Goal: Transaction & Acquisition: Purchase product/service

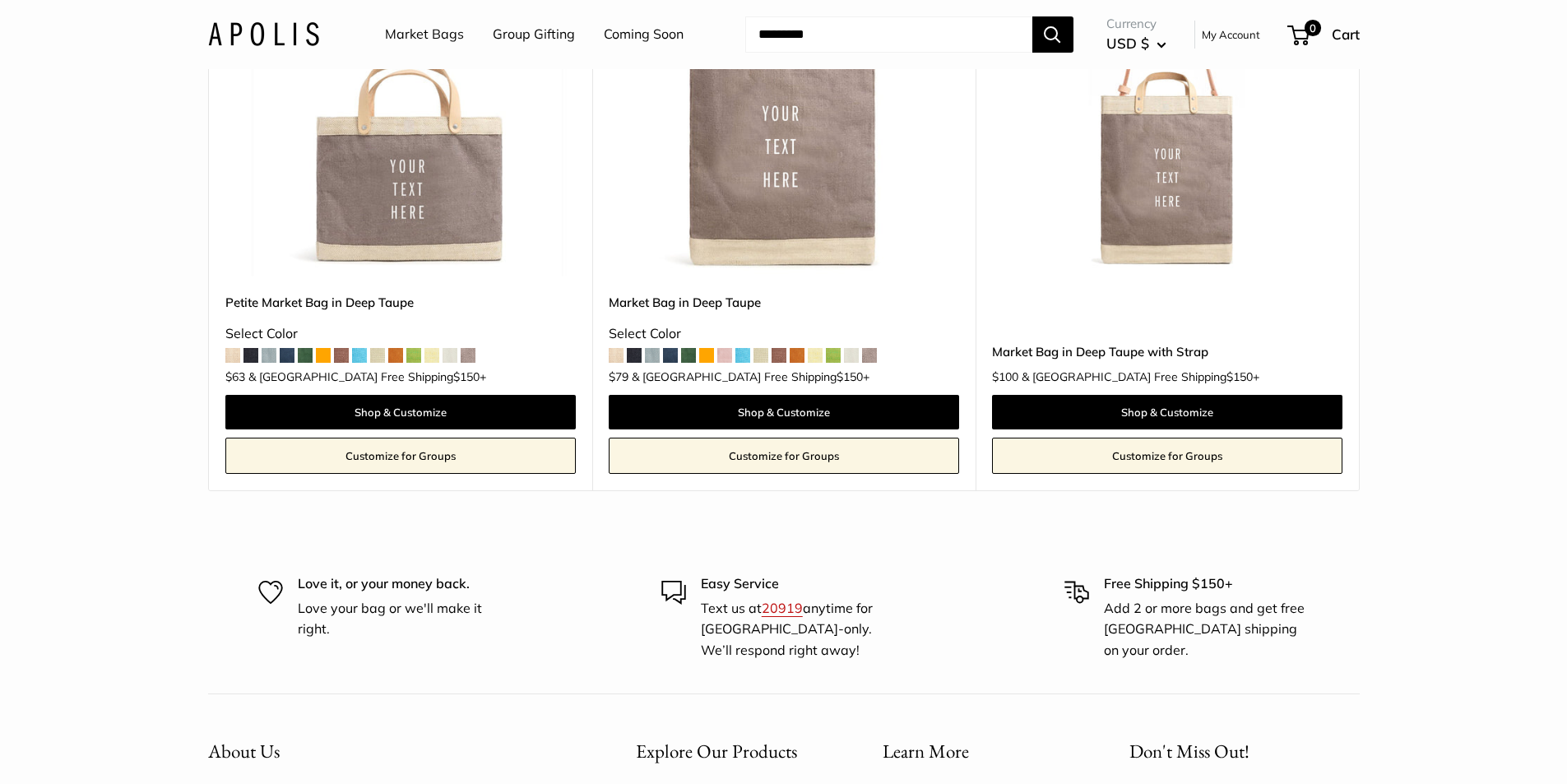
scroll to position [981, 0]
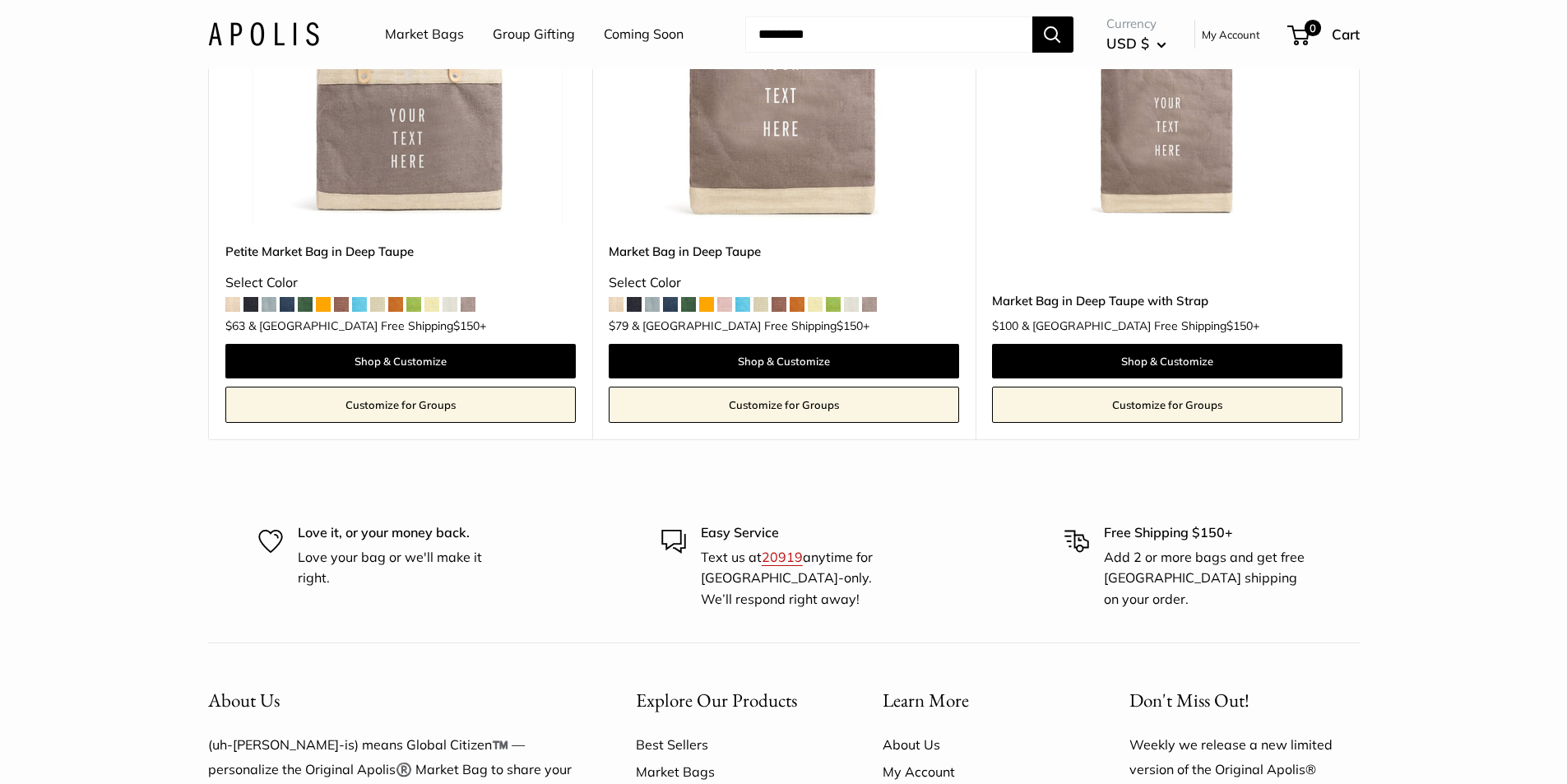
click at [433, 307] on span at bounding box center [432, 304] width 15 height 15
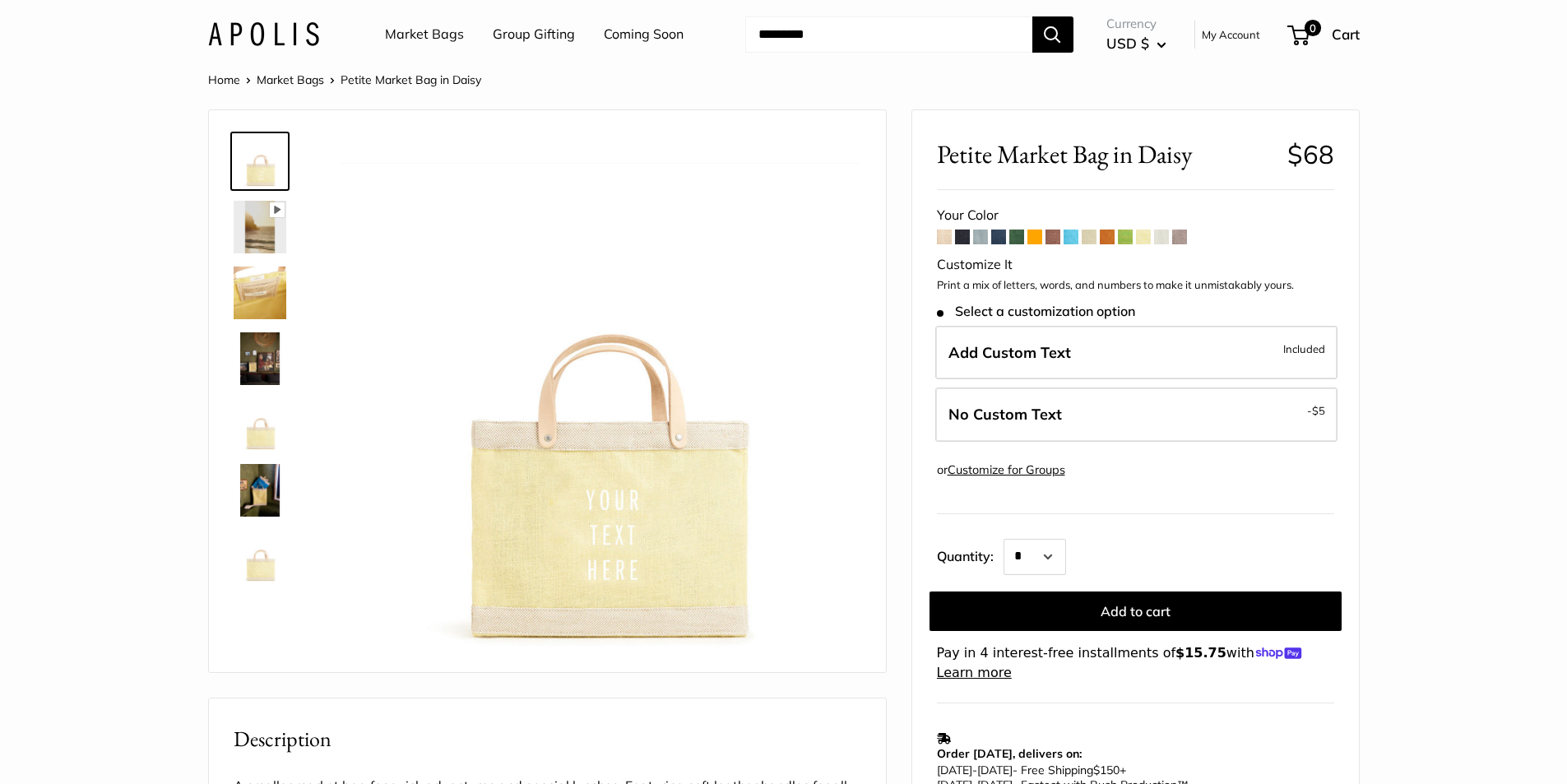
click at [943, 235] on span at bounding box center [945, 237] width 15 height 15
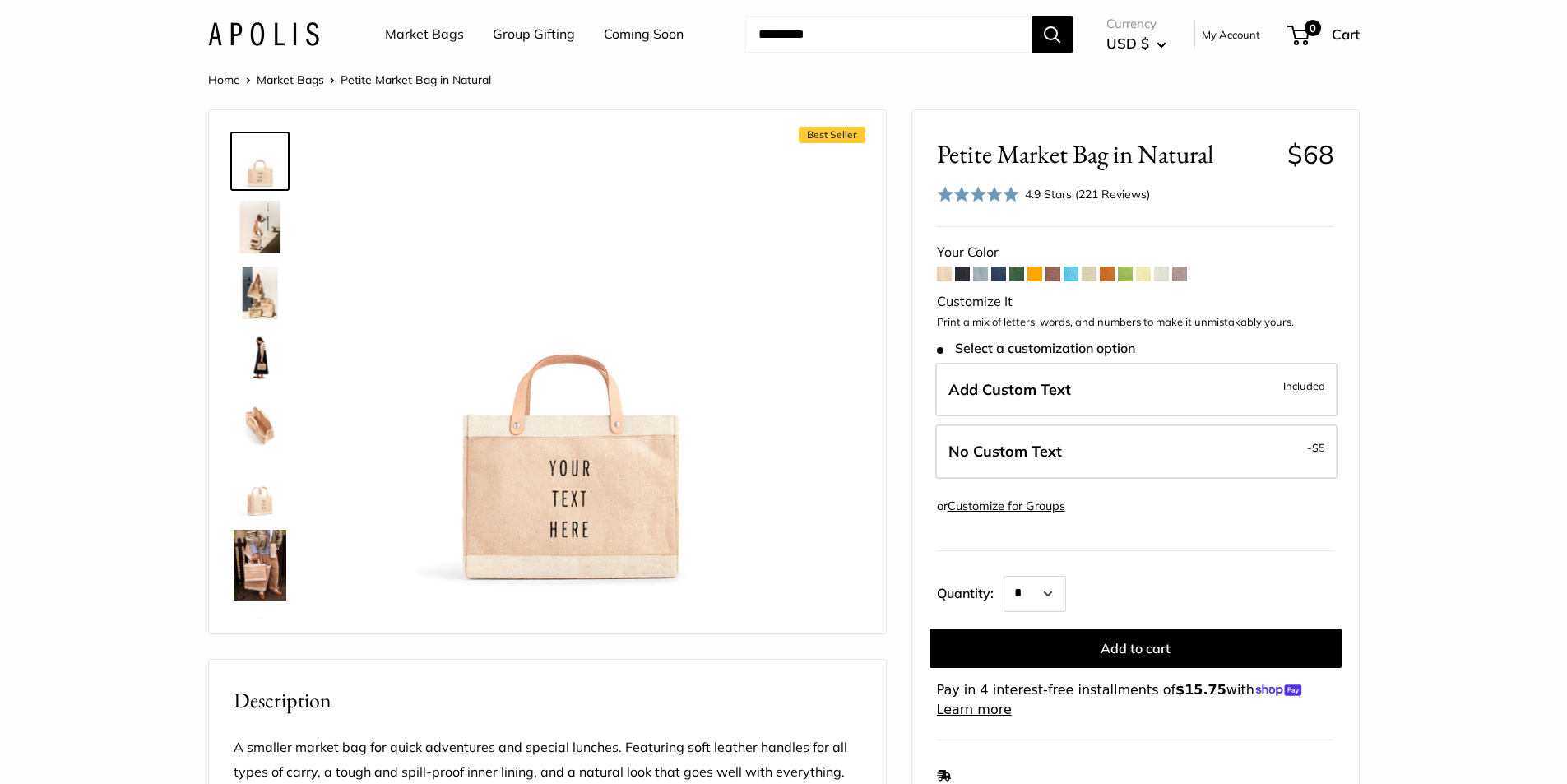
click at [1240, 33] on link "My Account" at bounding box center [1231, 34] width 58 height 19
click at [815, 30] on input "Search..." at bounding box center [890, 34] width 288 height 36
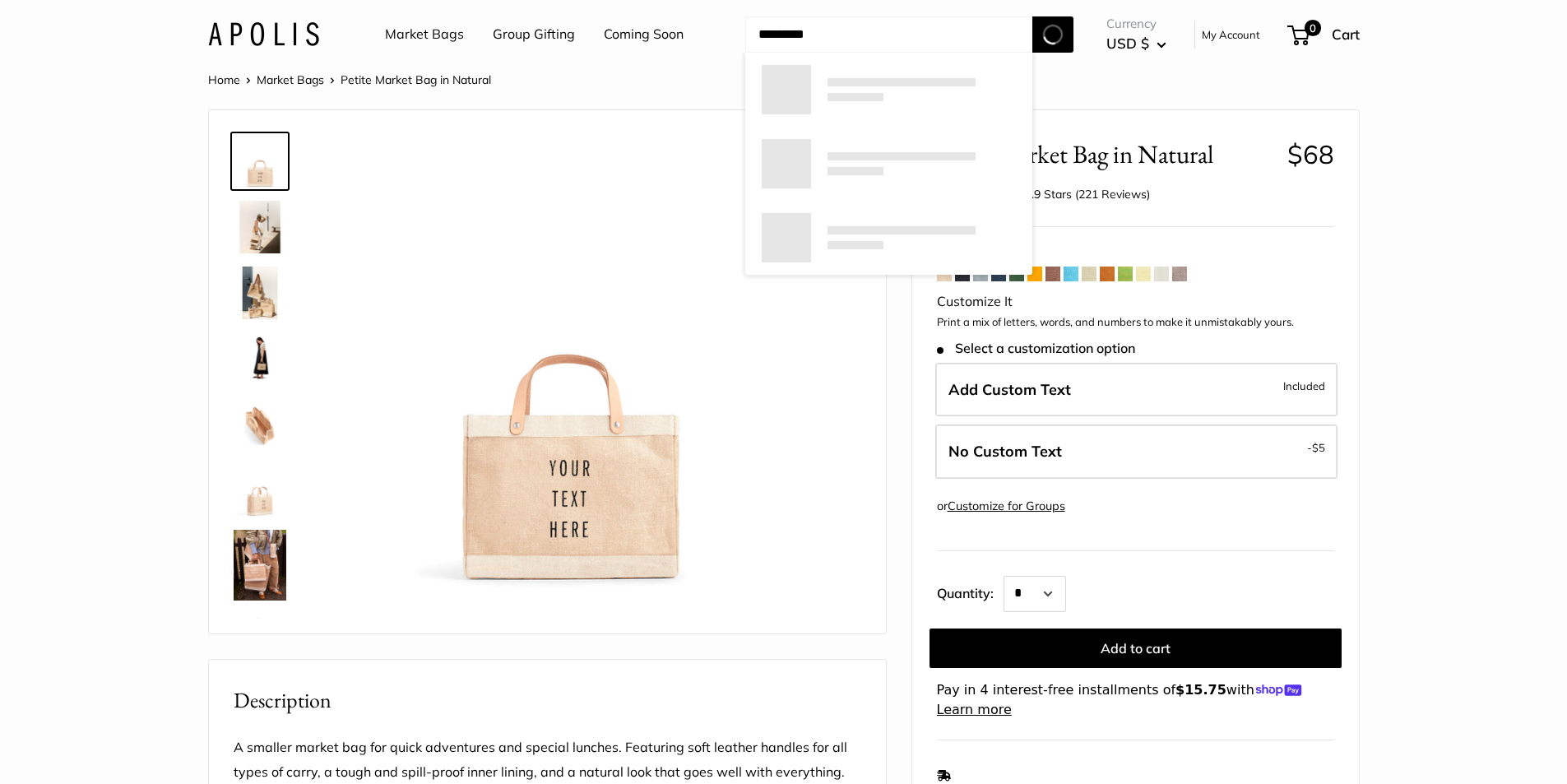
type input "*********"
click at [1032, 17] on button "Search" at bounding box center [1053, 34] width 41 height 36
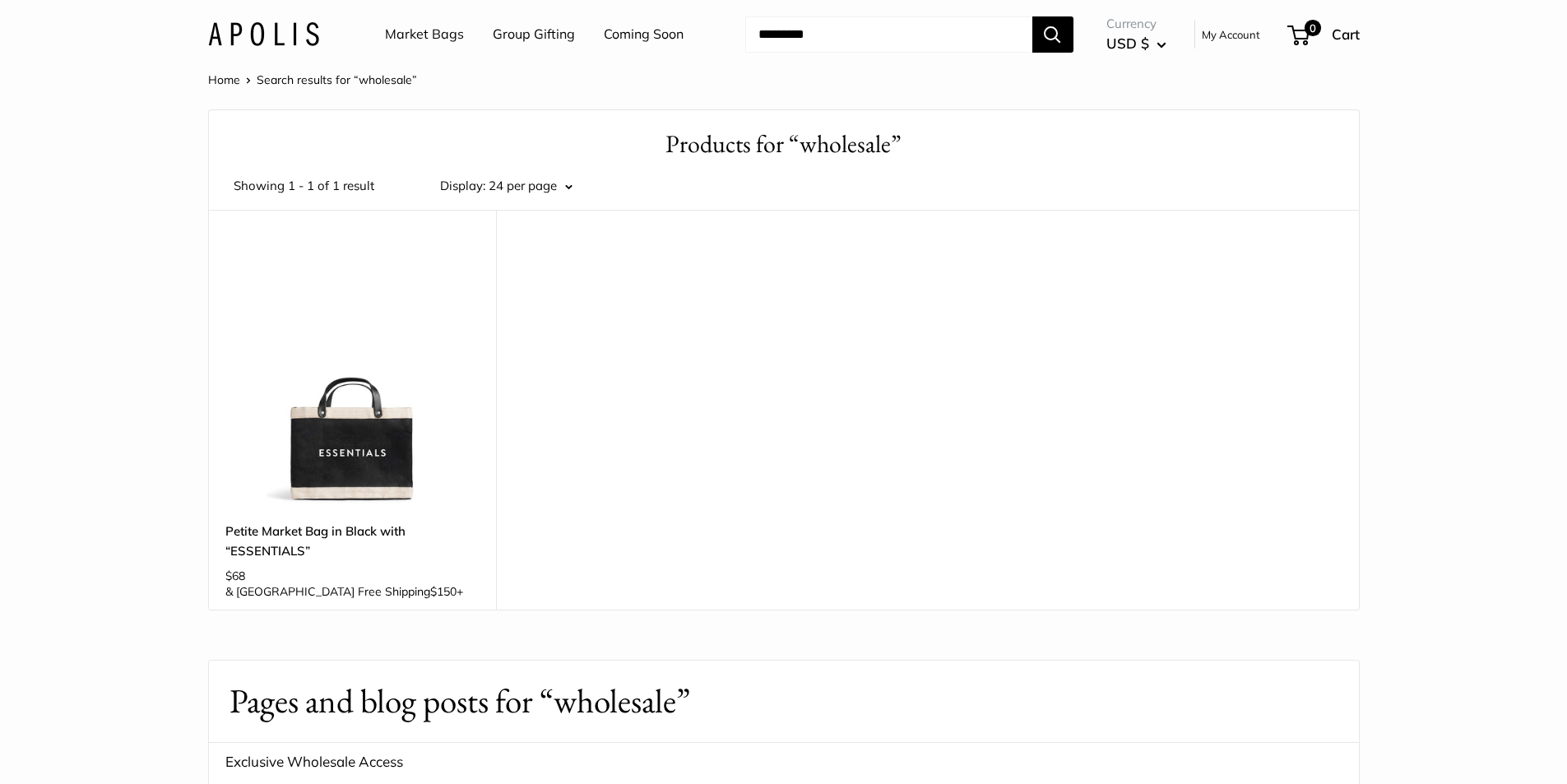
click at [1226, 34] on link "My Account" at bounding box center [1231, 34] width 58 height 19
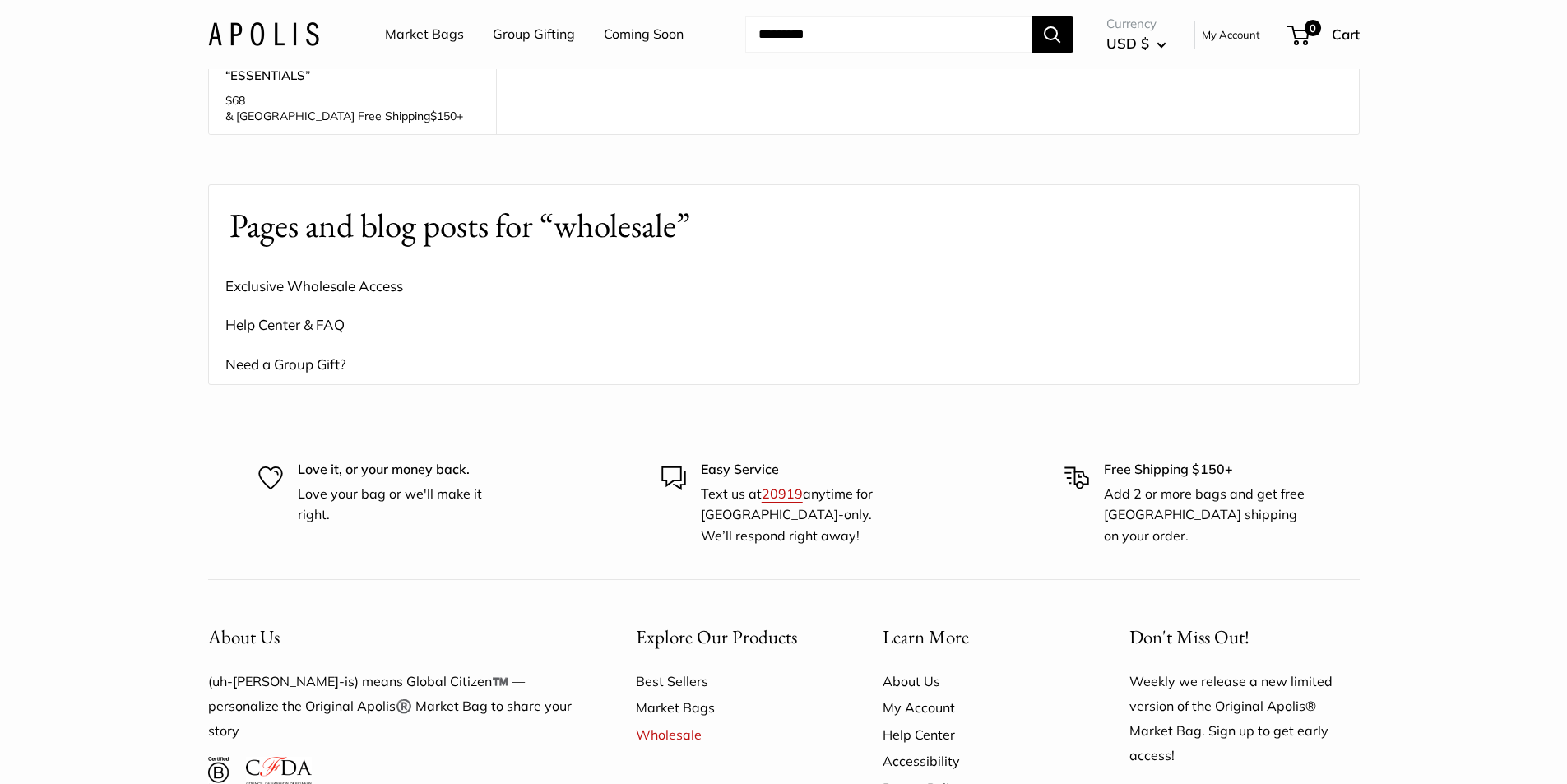
scroll to position [494, 0]
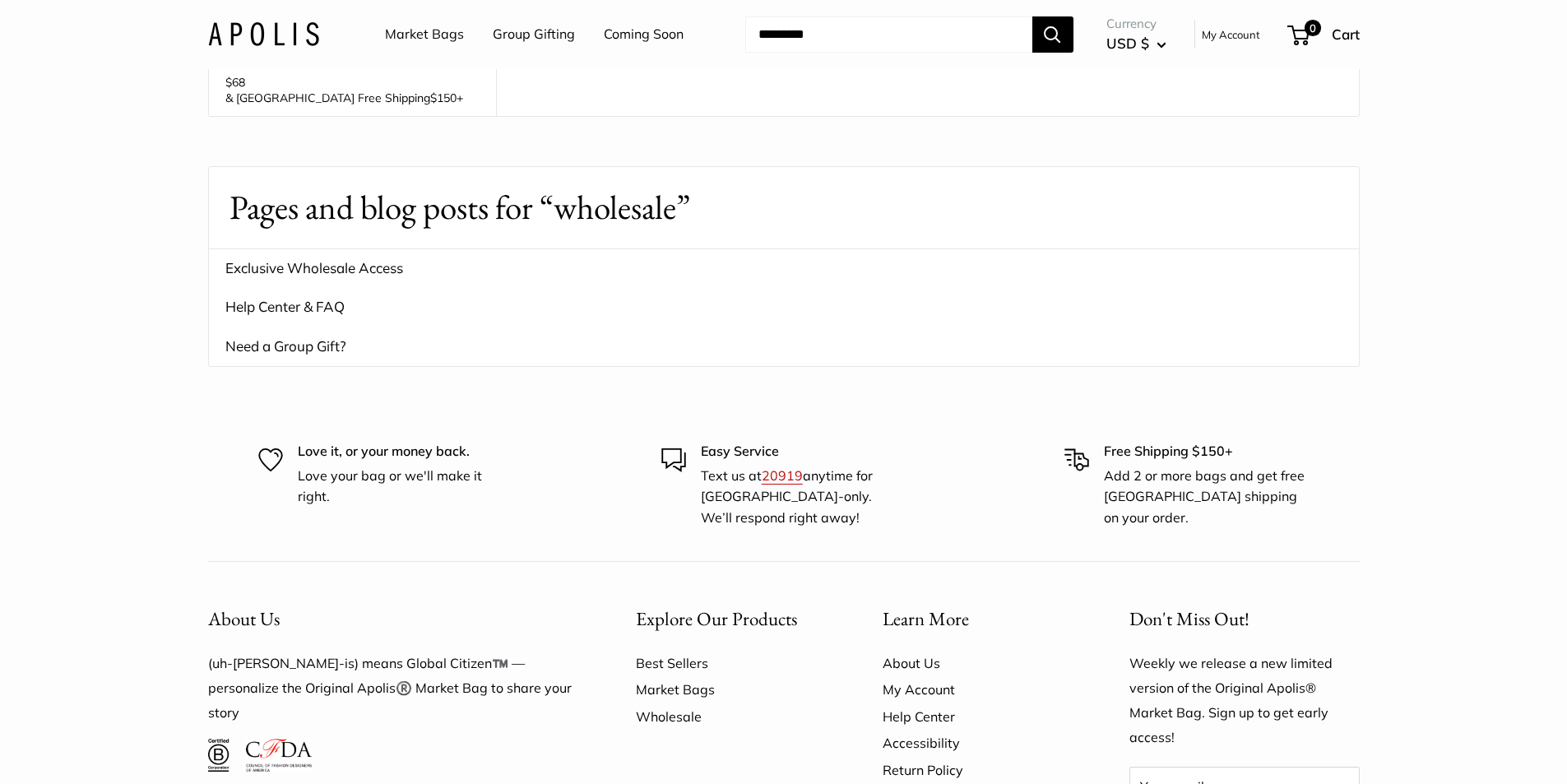
click at [685, 703] on link "Wholesale" at bounding box center [730, 716] width 189 height 27
